Goal: Task Accomplishment & Management: Manage account settings

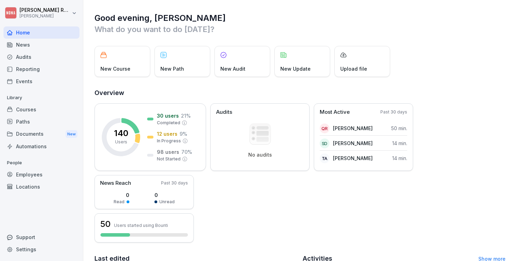
click at [26, 111] on div "Courses" at bounding box center [41, 109] width 76 height 12
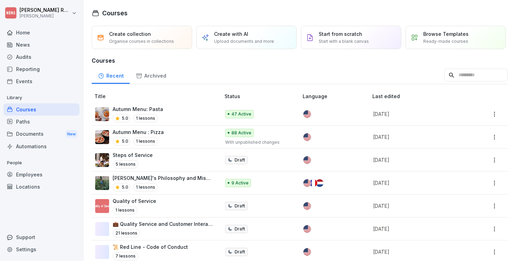
click at [198, 136] on div "Autumn Menu : Pizza 5.0 1 lessons" at bounding box center [154, 137] width 118 height 17
click at [172, 110] on div "Autumn Menu: Pasta 5.0 1 lessons" at bounding box center [154, 114] width 118 height 17
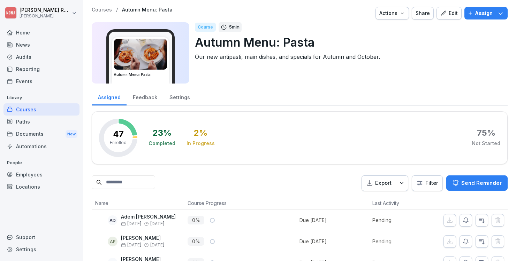
click at [429, 186] on html "Paul Rondeux NONA Home News Audits Reporting Events Library Courses Paths Docum…" at bounding box center [258, 130] width 516 height 261
click at [397, 61] on div "Course 5 min Autumn Menu: Pasta Our new antipasti, main dishes, and specials fo…" at bounding box center [348, 52] width 307 height 61
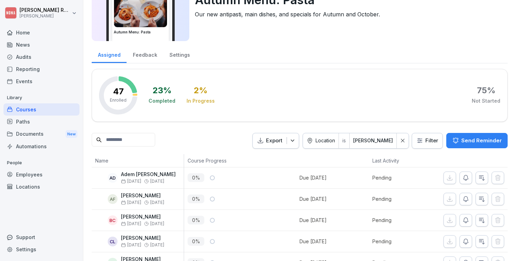
scroll to position [46, 0]
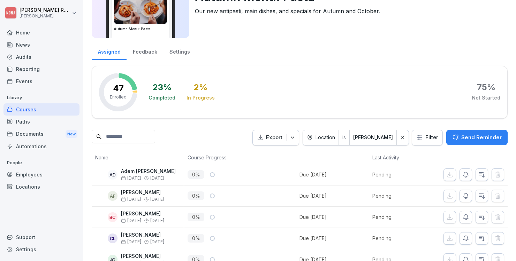
click at [234, 136] on div "Export Location is NONA Bailli Filter Send Reminder" at bounding box center [300, 138] width 416 height 16
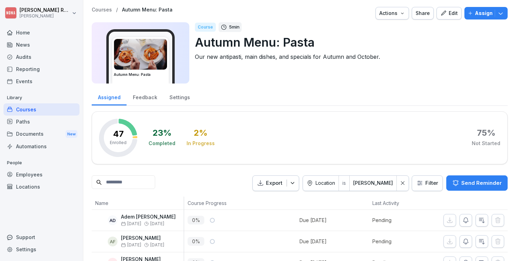
scroll to position [0, 0]
